Goal: Check status: Check status

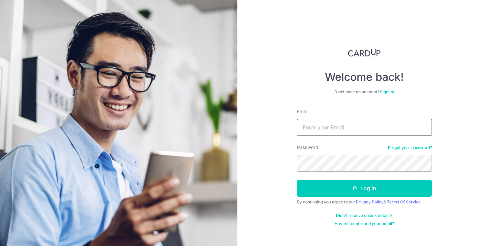
click at [319, 124] on input "Email" at bounding box center [364, 127] width 135 height 17
type input "chua.jaclyn@gmail.com"
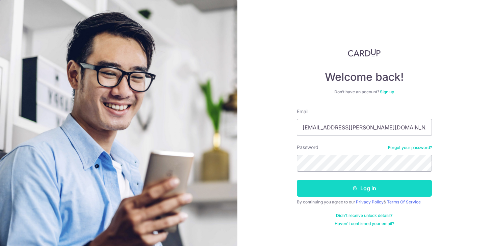
click at [365, 186] on button "Log in" at bounding box center [364, 188] width 135 height 17
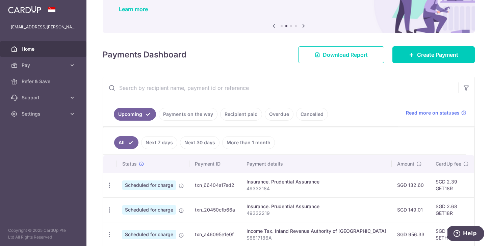
scroll to position [49, 0]
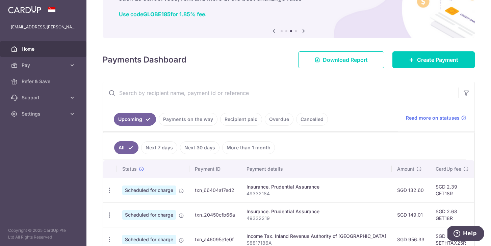
click at [234, 119] on link "Recipient paid" at bounding box center [241, 119] width 42 height 13
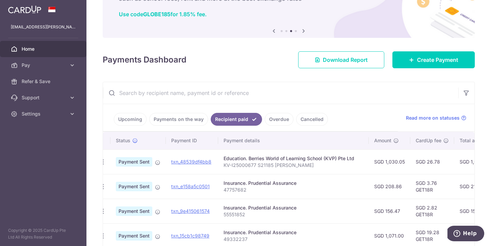
scroll to position [0, 0]
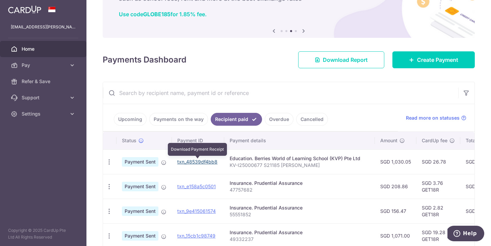
click at [210, 161] on link "txn_48539df4bb8" at bounding box center [197, 162] width 40 height 6
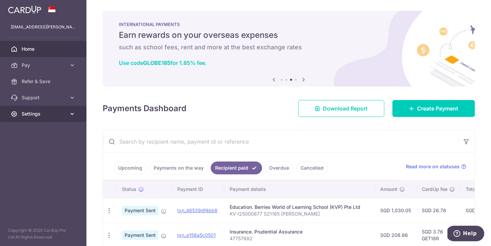
click at [55, 112] on span "Settings" at bounding box center [44, 114] width 45 height 7
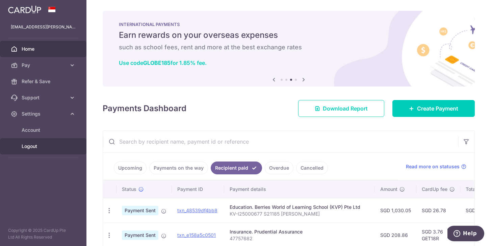
click at [30, 148] on span "Logout" at bounding box center [44, 146] width 45 height 7
